Goal: Task Accomplishment & Management: Manage account settings

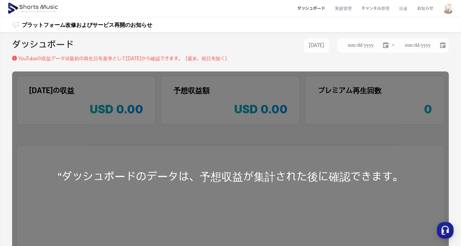
click at [448, 8] on img at bounding box center [448, 8] width 11 height 11
click at [423, 35] on link "マイページ" at bounding box center [427, 35] width 48 height 11
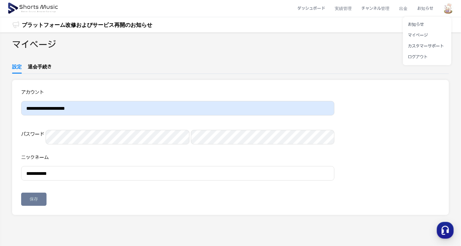
click at [31, 66] on button at bounding box center [230, 123] width 461 height 246
click at [35, 66] on link "退会手続き" at bounding box center [40, 68] width 24 height 10
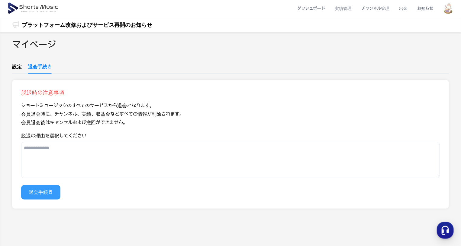
click at [49, 191] on button "退会手続き" at bounding box center [40, 192] width 39 height 14
click at [73, 157] on textarea "脱退の理由を選択してください" at bounding box center [230, 160] width 418 height 36
type textarea "*"
type textarea "****"
click at [45, 194] on button "退会手続き" at bounding box center [40, 192] width 39 height 14
